Goal: Task Accomplishment & Management: Use online tool/utility

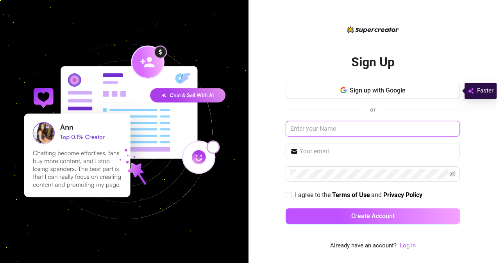
click at [333, 127] on input "text" at bounding box center [372, 129] width 174 height 16
type input "[EMAIL_ADDRESS][DOMAIN_NAME]"
click at [383, 132] on input "[EMAIL_ADDRESS][DOMAIN_NAME]" at bounding box center [372, 129] width 174 height 16
drag, startPoint x: 370, startPoint y: 134, endPoint x: 258, endPoint y: 132, distance: 112.8
click at [258, 132] on div "Sign Up Sign up with Google or rubybangcas@gmail.com I agree to the Terms of Us…" at bounding box center [372, 131] width 248 height 263
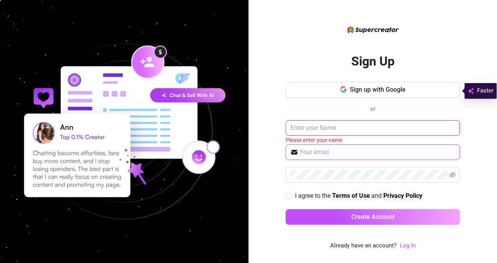
click at [318, 156] on input "text" at bounding box center [376, 152] width 155 height 9
paste input "rubybangcas@gmail.com"
type input "rubybangcas@gmail.com"
click at [330, 134] on input "text" at bounding box center [372, 128] width 174 height 16
click at [334, 128] on input "text" at bounding box center [372, 128] width 174 height 16
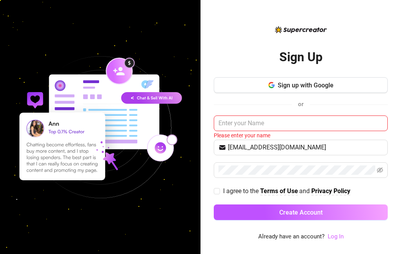
click at [339, 239] on link "Log In" at bounding box center [336, 236] width 16 height 7
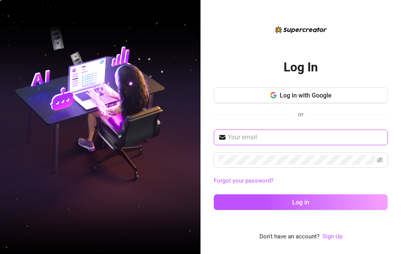
click at [267, 142] on input "text" at bounding box center [305, 137] width 155 height 9
type input "rubybangcas@gmail.com"
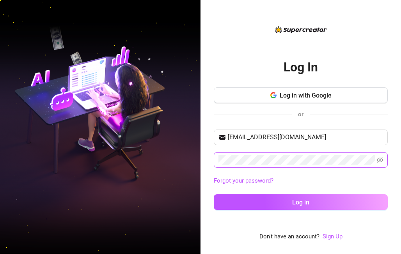
click at [384, 155] on span at bounding box center [301, 160] width 174 height 16
click at [382, 161] on icon "eye-invisible" at bounding box center [380, 160] width 6 height 6
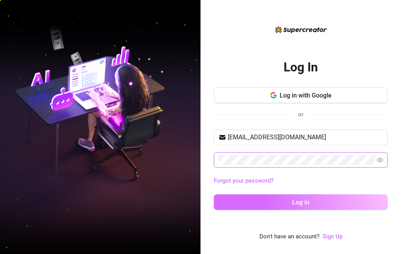
click at [332, 200] on button "Log in" at bounding box center [301, 202] width 174 height 16
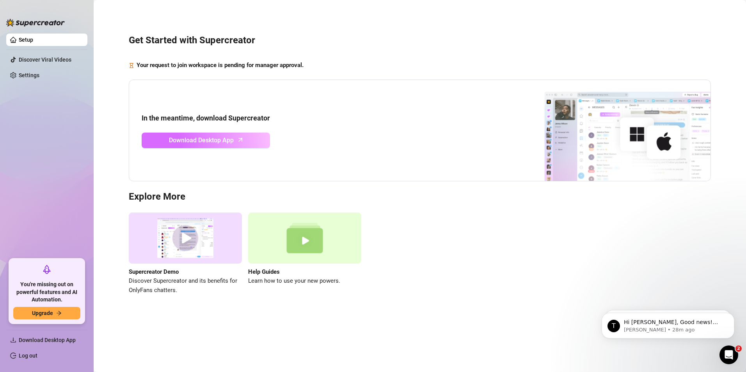
click at [222, 134] on link "Download Desktop App" at bounding box center [206, 141] width 128 height 16
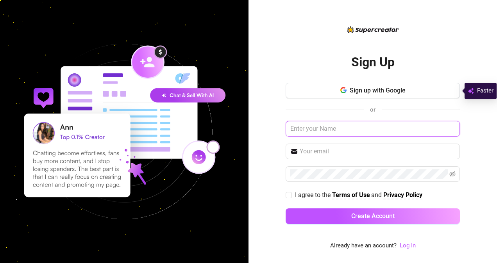
click at [336, 128] on input "text" at bounding box center [372, 129] width 174 height 16
type input "[PERSON_NAME]"
paste input "[EMAIL_ADDRESS][DOMAIN_NAME]"
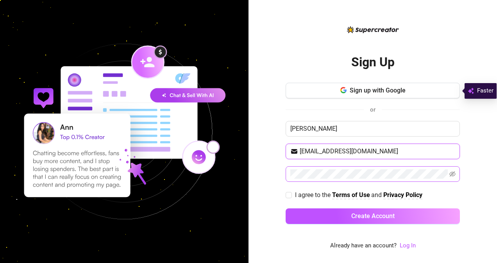
type input "[EMAIL_ADDRESS][DOMAIN_NAME]"
click at [451, 172] on icon "eye-invisible" at bounding box center [452, 174] width 6 height 6
click at [288, 194] on input "I agree to the Terms of Use and Privacy Policy" at bounding box center [287, 194] width 5 height 5
checkbox input "true"
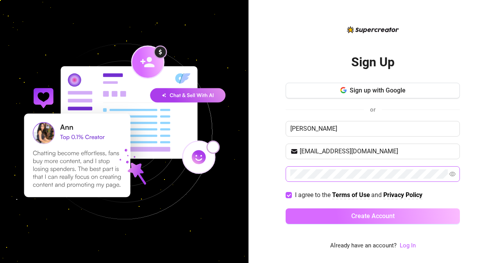
click at [373, 217] on span "Create Account" at bounding box center [372, 215] width 43 height 7
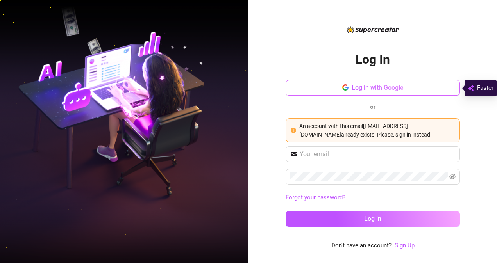
click at [376, 87] on span "Log in with Google" at bounding box center [377, 87] width 52 height 7
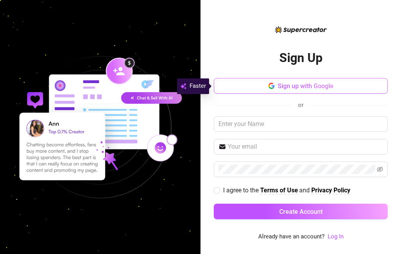
click at [319, 86] on span "Sign up with Google" at bounding box center [306, 85] width 56 height 7
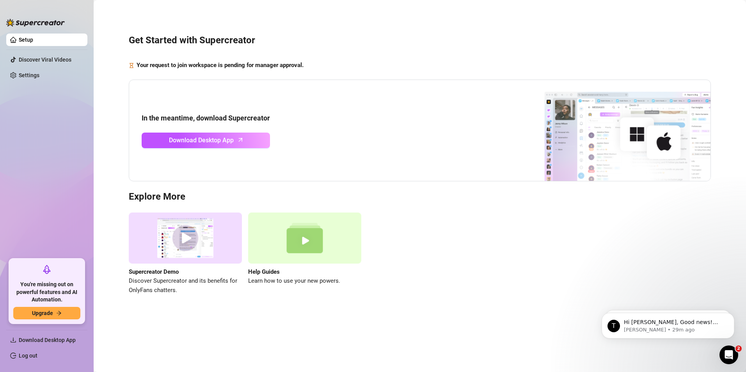
click at [33, 41] on link "Setup" at bounding box center [26, 40] width 14 height 6
click at [36, 72] on link "Settings" at bounding box center [29, 75] width 21 height 6
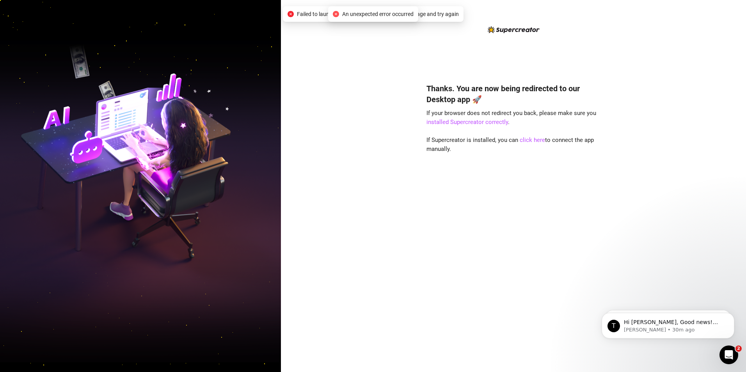
drag, startPoint x: 502, startPoint y: 110, endPoint x: 619, endPoint y: 60, distance: 127.3
click at [619, 60] on div "Thanks. You are now being redirected to our Desktop app 🚀 If your browser does …" at bounding box center [513, 186] width 465 height 372
click at [434, 123] on link "installed Supercreator correctly" at bounding box center [468, 122] width 82 height 7
click at [524, 139] on link "click here" at bounding box center [532, 140] width 25 height 7
click at [528, 139] on link "click here" at bounding box center [532, 140] width 25 height 7
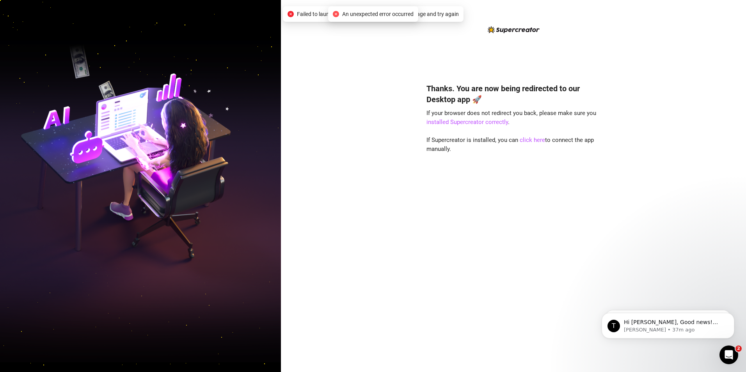
click at [738, 47] on div "Thanks. You are now being redirected to our Desktop app 🚀 If your browser does …" at bounding box center [513, 186] width 465 height 372
